Goal: Register for event/course: Register for event/course

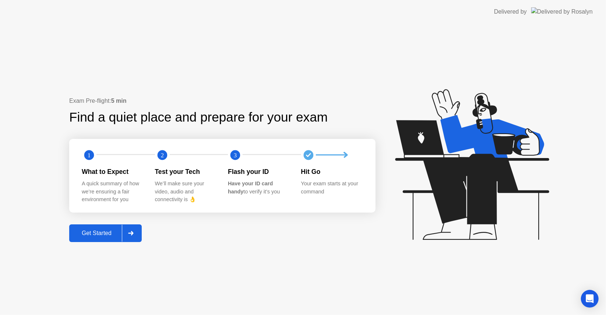
click at [91, 226] on button "Get Started" at bounding box center [105, 233] width 73 height 18
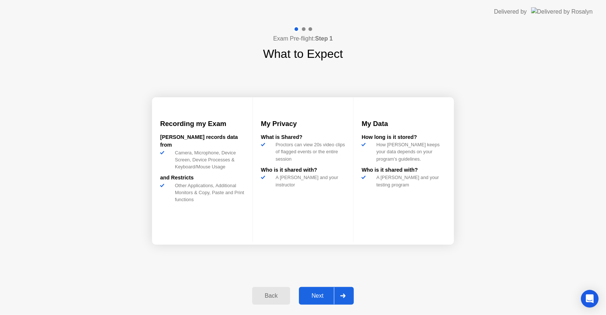
click at [315, 298] on div "Next" at bounding box center [317, 295] width 33 height 7
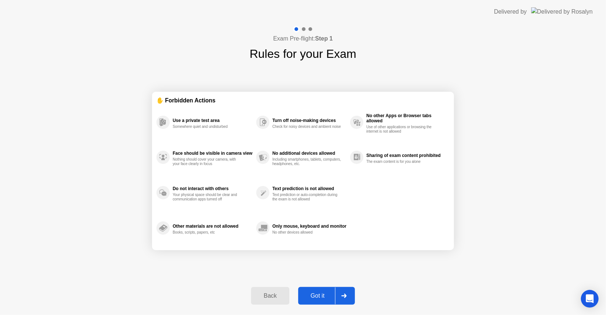
click at [315, 298] on div "Got it" at bounding box center [318, 295] width 35 height 7
select select "**********"
select select "*******"
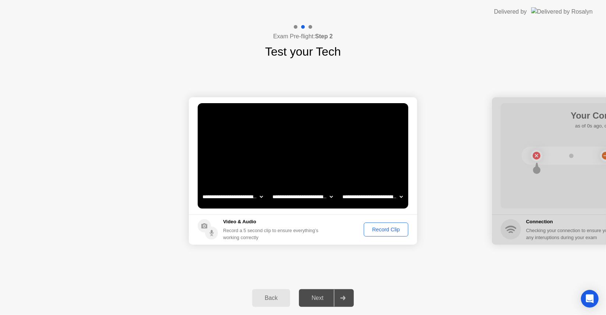
click at [386, 232] on div "Record Clip" at bounding box center [385, 230] width 39 height 6
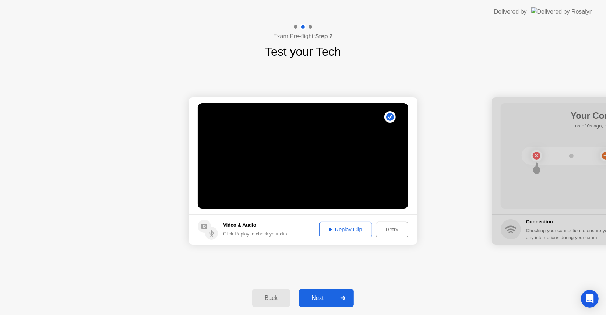
click at [313, 298] on div "Next" at bounding box center [317, 298] width 33 height 7
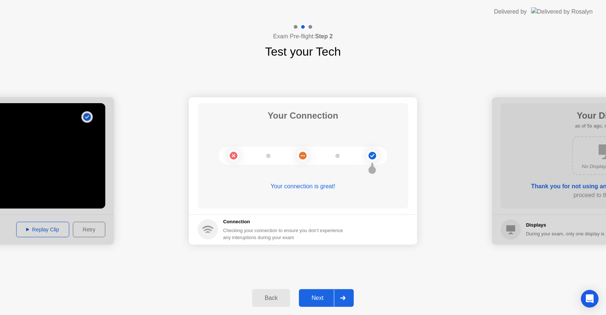
click at [313, 298] on div "Next" at bounding box center [317, 298] width 33 height 7
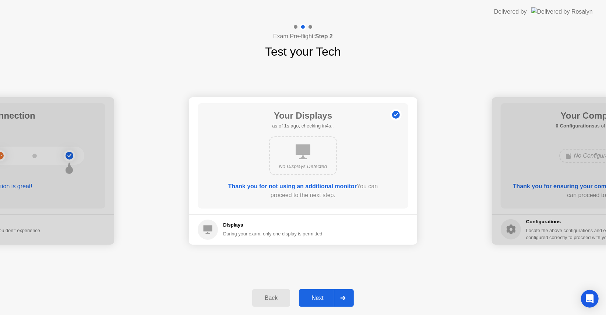
click at [313, 298] on div "Next" at bounding box center [317, 298] width 33 height 7
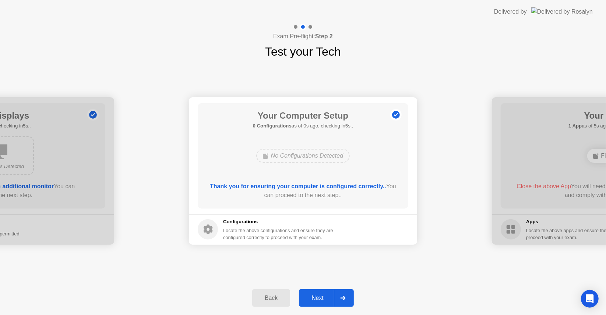
click at [313, 298] on div "Next" at bounding box center [317, 298] width 33 height 7
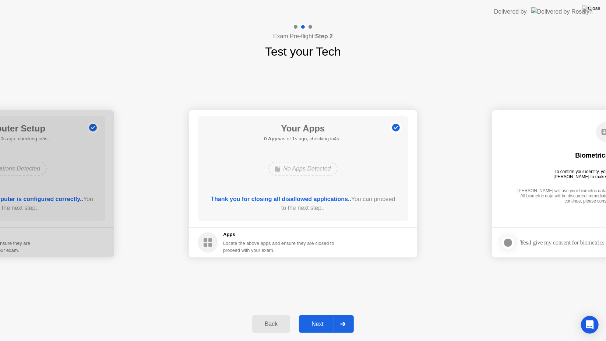
click at [325, 315] on div "Next" at bounding box center [317, 324] width 33 height 7
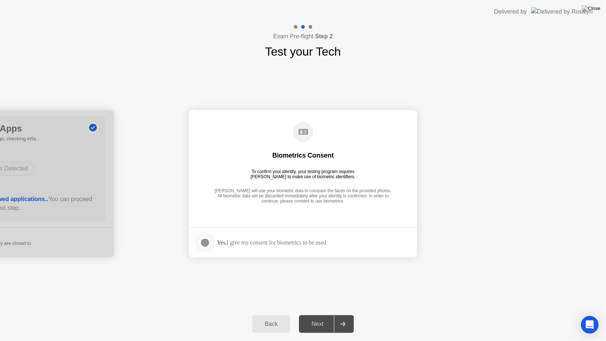
click at [208, 244] on div at bounding box center [205, 242] width 9 height 9
click at [314, 315] on div "Next" at bounding box center [317, 324] width 33 height 7
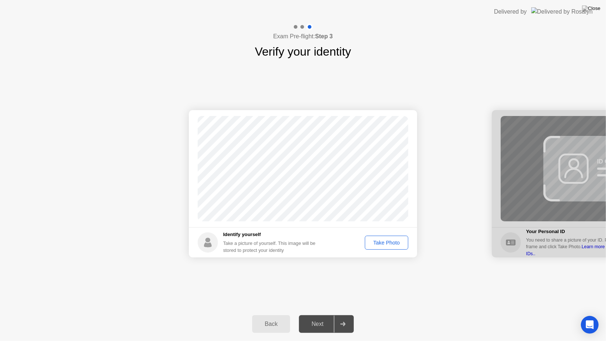
click at [314, 315] on div "Next" at bounding box center [317, 324] width 33 height 7
click at [392, 242] on div "Take Photo" at bounding box center [387, 243] width 38 height 6
click at [320, 315] on div "Next" at bounding box center [317, 324] width 33 height 7
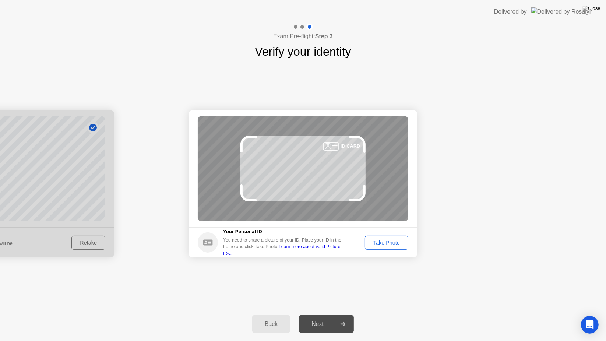
click at [384, 247] on button "Take Photo" at bounding box center [386, 243] width 43 height 14
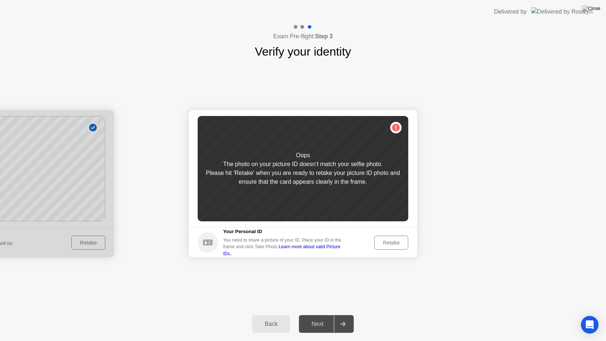
click at [384, 247] on button "Retake" at bounding box center [392, 243] width 34 height 14
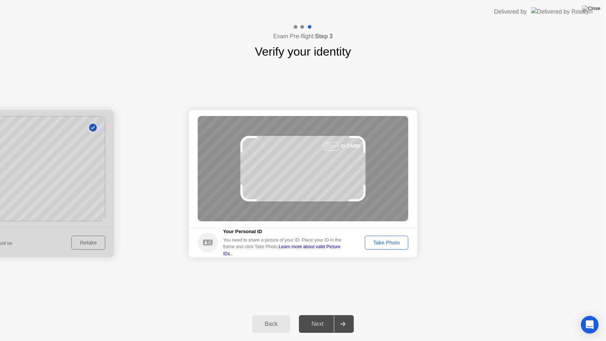
click at [384, 247] on button "Take Photo" at bounding box center [386, 243] width 43 height 14
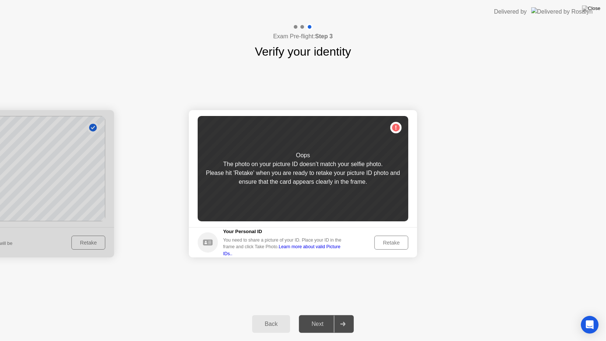
click at [384, 247] on button "Retake" at bounding box center [392, 243] width 34 height 14
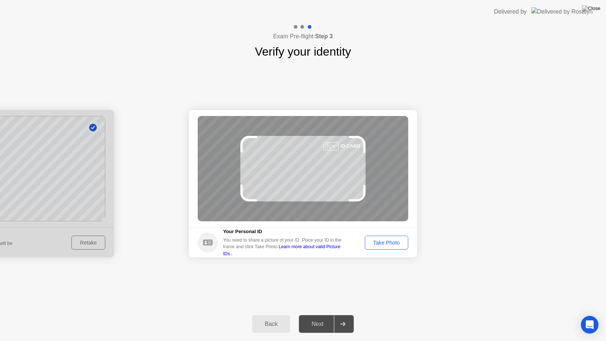
click at [384, 247] on button "Take Photo" at bounding box center [386, 243] width 43 height 14
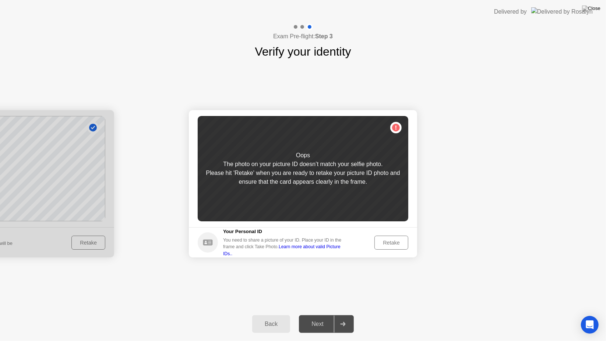
click at [384, 247] on button "Retake" at bounding box center [392, 243] width 34 height 14
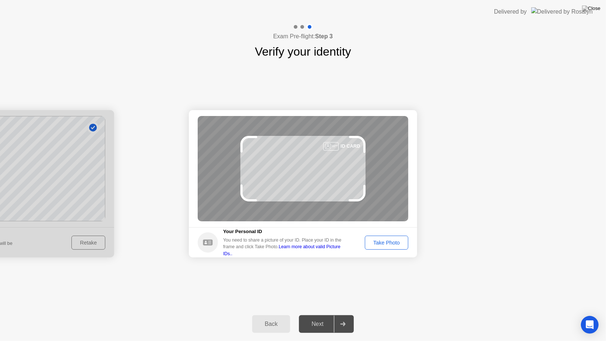
click at [384, 247] on button "Take Photo" at bounding box center [386, 243] width 43 height 14
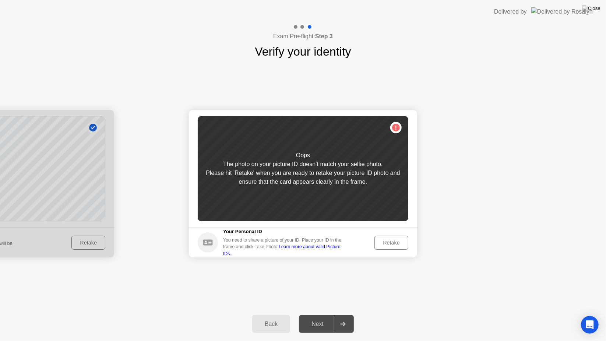
click at [384, 247] on button "Retake" at bounding box center [392, 243] width 34 height 14
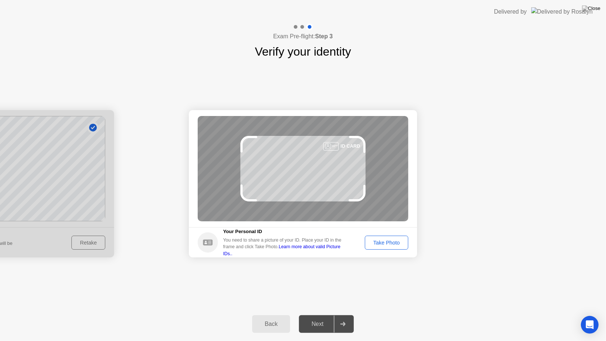
click at [384, 247] on button "Take Photo" at bounding box center [386, 243] width 43 height 14
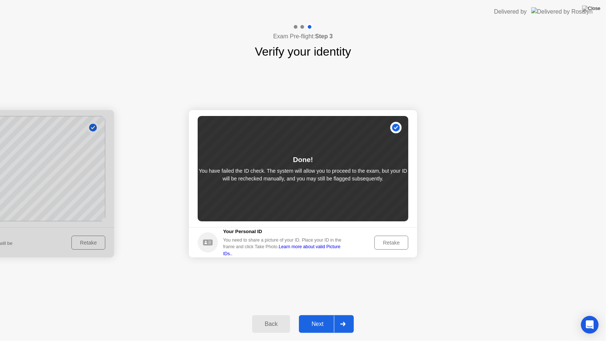
click at [319, 315] on div "Next" at bounding box center [317, 324] width 33 height 7
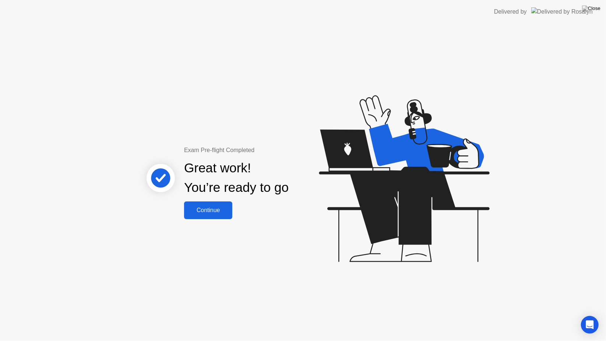
click at [212, 218] on button "Continue" at bounding box center [208, 210] width 48 height 18
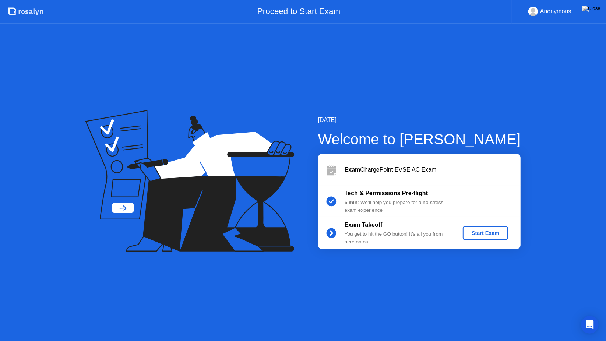
click at [487, 237] on button "Start Exam" at bounding box center [485, 233] width 45 height 14
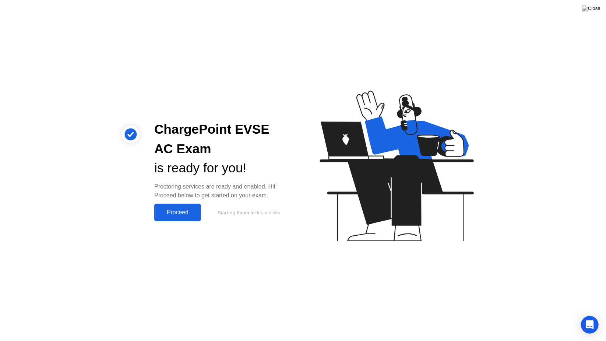
click at [178, 212] on div "Proceed" at bounding box center [178, 212] width 42 height 7
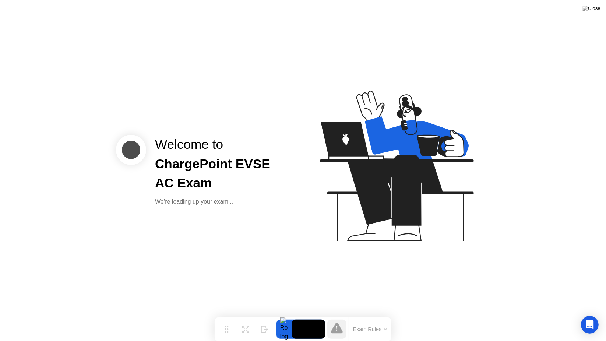
click at [289, 257] on div "Welcome to ChargePoint EVSE AC Exam We’re loading up your exam..." at bounding box center [303, 170] width 606 height 341
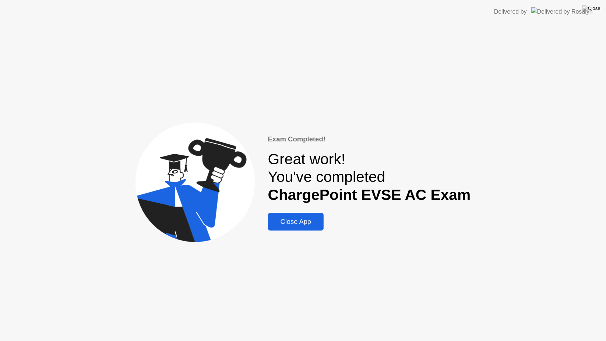
click at [305, 219] on div "Close App" at bounding box center [296, 222] width 52 height 8
